Goal: Information Seeking & Learning: Learn about a topic

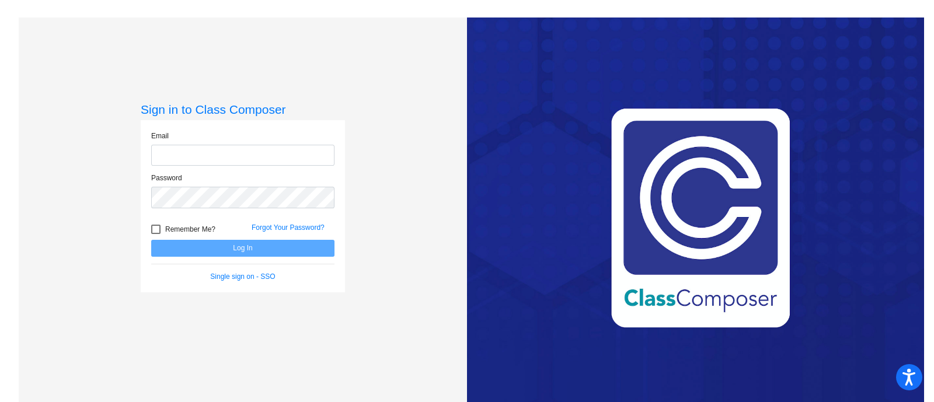
type input "[PERSON_NAME][EMAIL_ADDRESS][PERSON_NAME][DOMAIN_NAME]"
click at [207, 248] on button "Log In" at bounding box center [242, 248] width 183 height 17
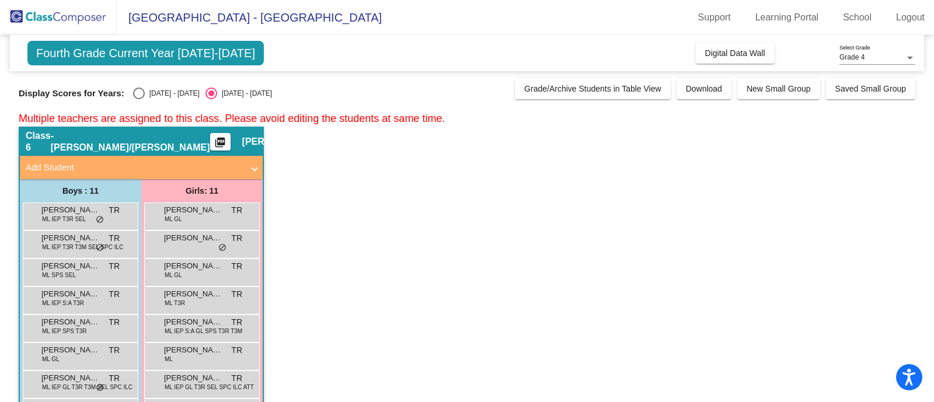
click at [136, 93] on div "Select an option" at bounding box center [139, 94] width 12 height 12
click at [138, 99] on input "[DATE] - [DATE]" at bounding box center [138, 99] width 1 height 1
radio input "true"
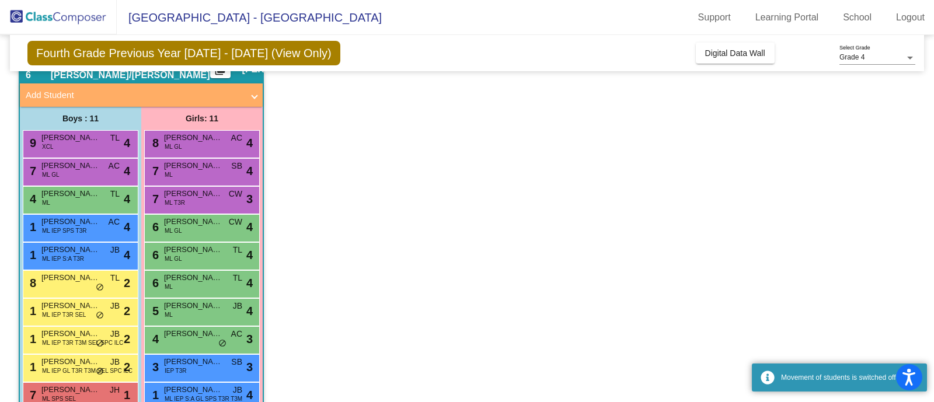
scroll to position [126, 0]
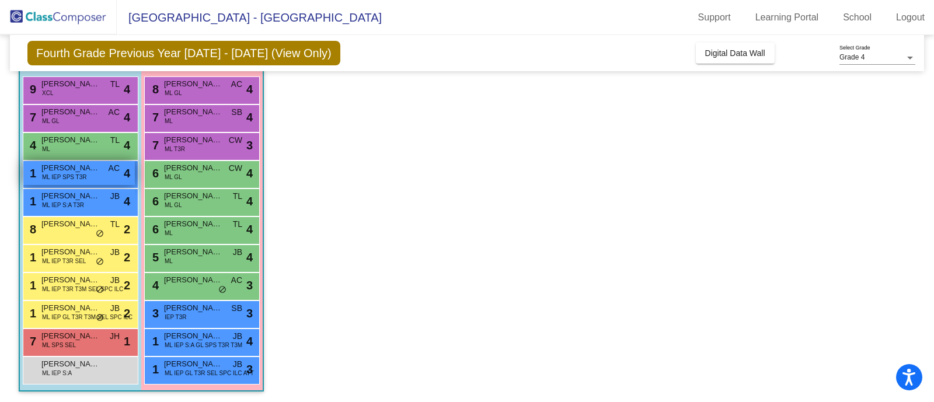
click at [109, 173] on div "1 [PERSON_NAME] [PERSON_NAME] IEP SPS T3R AC lock do_not_disturb_alt 4" at bounding box center [79, 173] width 112 height 24
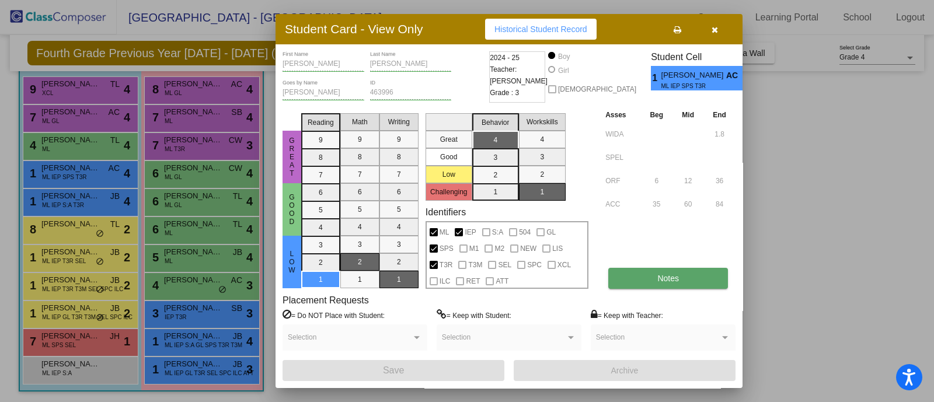
click at [653, 274] on button "Notes" at bounding box center [668, 278] width 120 height 21
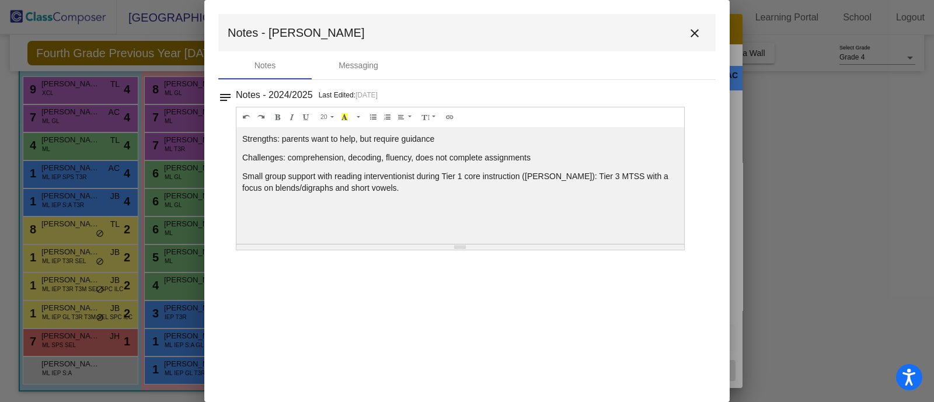
click at [698, 35] on mat-icon "close" at bounding box center [695, 33] width 14 height 14
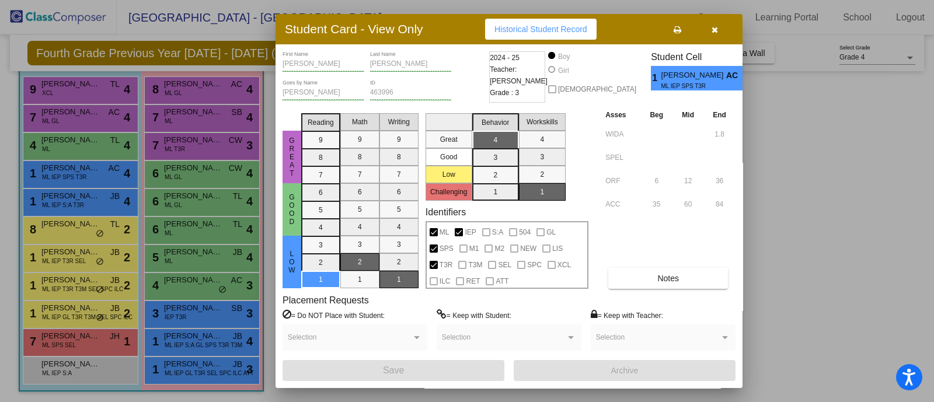
click at [716, 29] on icon "button" at bounding box center [715, 30] width 6 height 8
